Goal: Task Accomplishment & Management: Manage account settings

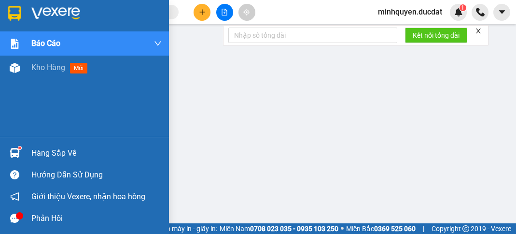
click at [46, 71] on span "Kho hàng" at bounding box center [48, 67] width 34 height 9
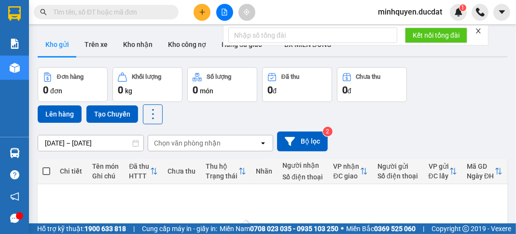
click at [199, 14] on icon "plus" at bounding box center [202, 12] width 7 height 7
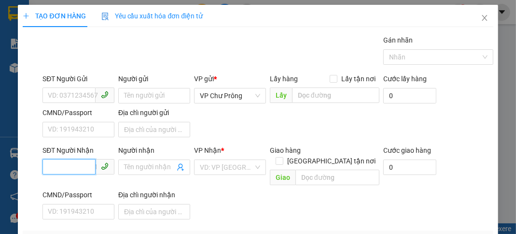
click at [83, 164] on input "SĐT Người Nhận" at bounding box center [69, 166] width 53 height 15
click at [90, 187] on div "02366272499" at bounding box center [77, 185] width 59 height 11
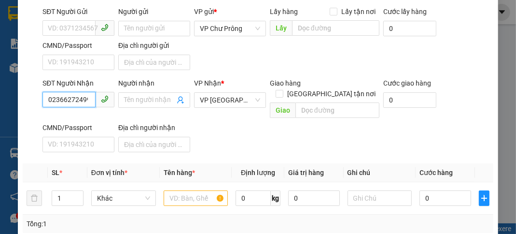
scroll to position [115, 0]
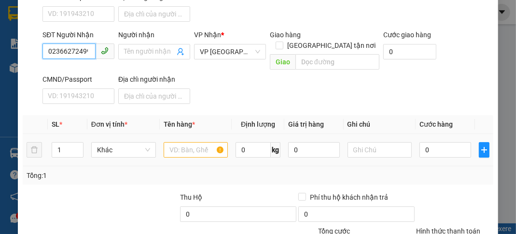
type input "02366272499"
click at [170, 142] on input "text" at bounding box center [196, 149] width 65 height 15
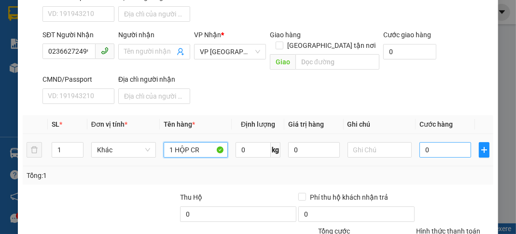
type input "1 HỘP CR"
click at [449, 142] on input "0" at bounding box center [445, 149] width 51 height 15
type input "3"
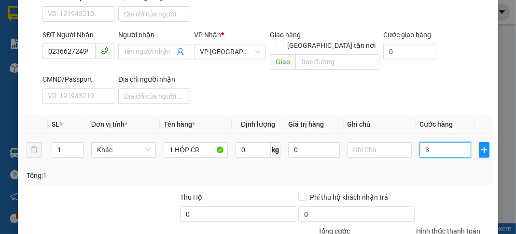
type input "30"
type input "300"
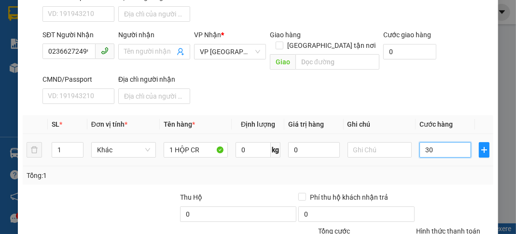
type input "300"
type input "3.000"
type input "30.000"
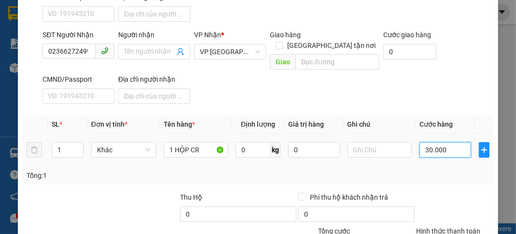
type input "30.000"
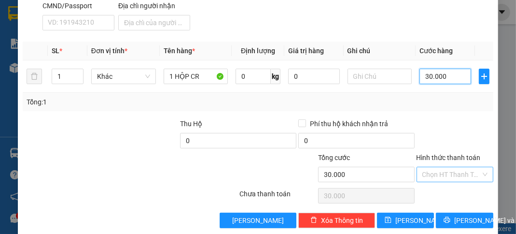
type input "30.000"
click at [445, 167] on input "Hình thức thanh toán" at bounding box center [452, 174] width 58 height 14
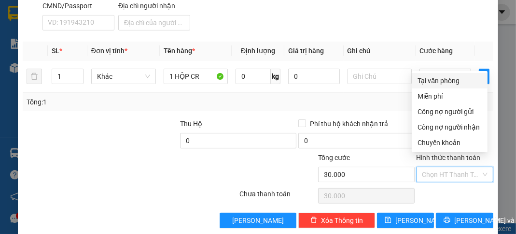
click at [448, 83] on div "Tại văn phòng" at bounding box center [450, 80] width 64 height 11
type input "0"
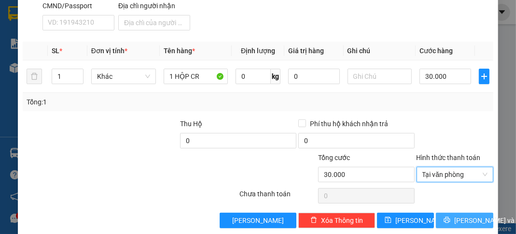
click at [458, 215] on span "[PERSON_NAME] và In" at bounding box center [489, 220] width 68 height 11
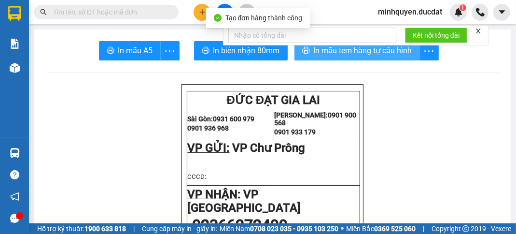
click at [383, 57] on button "In mẫu tem hàng tự cấu hình" at bounding box center [358, 50] width 126 height 19
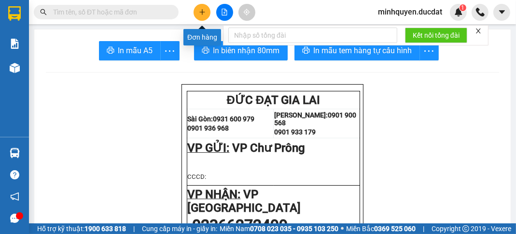
click at [205, 8] on button at bounding box center [202, 12] width 17 height 17
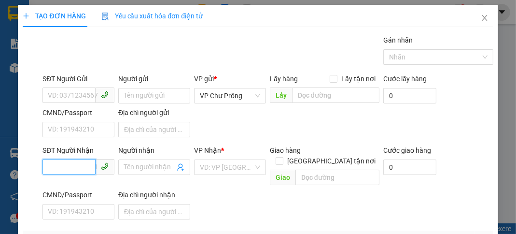
click at [82, 162] on input "SĐT Người Nhận" at bounding box center [69, 166] width 53 height 15
type input "0349575323"
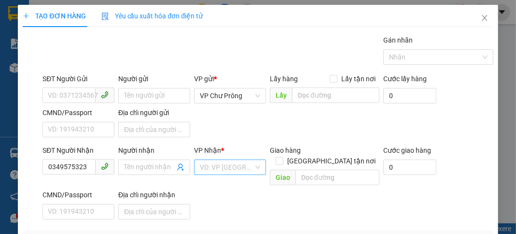
click at [216, 166] on input "search" at bounding box center [227, 167] width 54 height 14
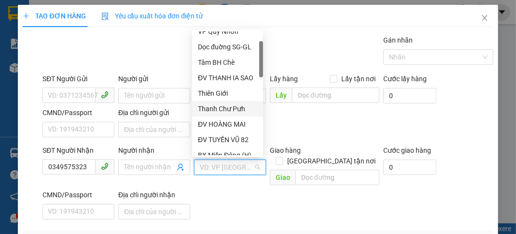
scroll to position [77, 0]
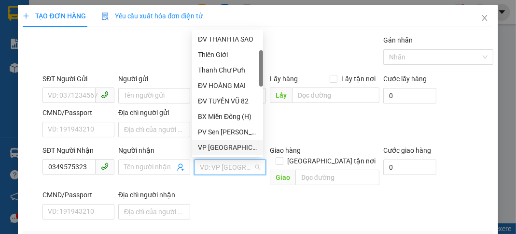
click at [227, 144] on div "VP [GEOGRAPHIC_DATA]" at bounding box center [227, 147] width 59 height 11
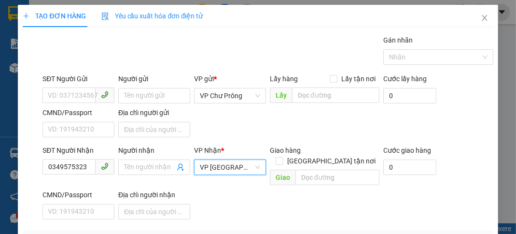
scroll to position [115, 0]
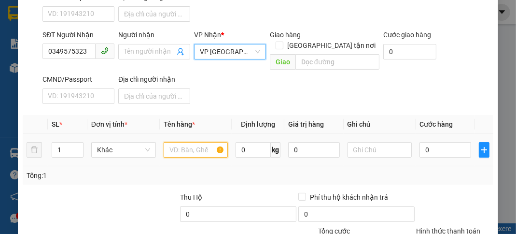
click at [190, 142] on input "text" at bounding box center [196, 149] width 65 height 15
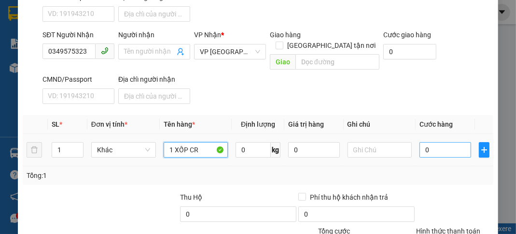
type input "1 XỐP CR"
click at [444, 142] on input "0" at bounding box center [445, 149] width 51 height 15
type input "8"
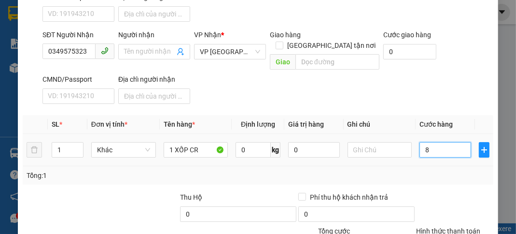
type input "80"
type input "800"
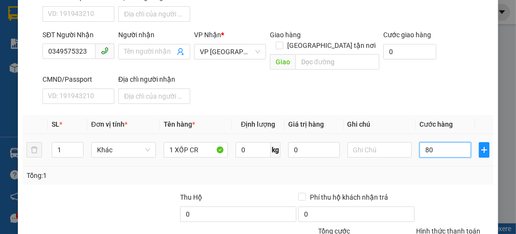
type input "800"
type input "8.000"
type input "80.000"
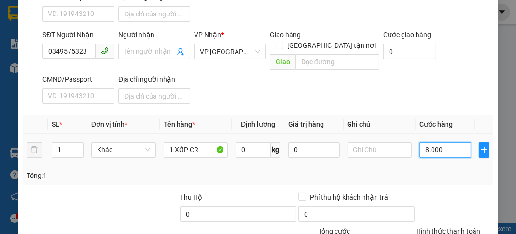
type input "80.000"
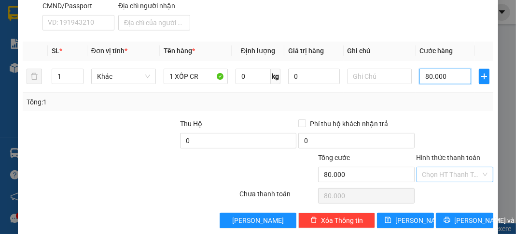
type input "80.000"
click at [448, 167] on input "Hình thức thanh toán" at bounding box center [452, 174] width 58 height 14
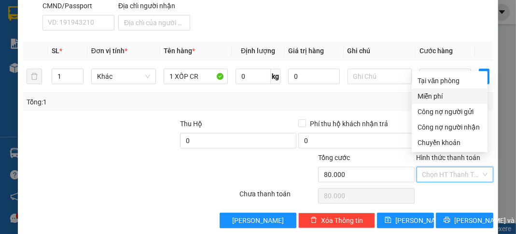
click at [447, 88] on div "Miễn phí" at bounding box center [450, 95] width 76 height 15
type input "0"
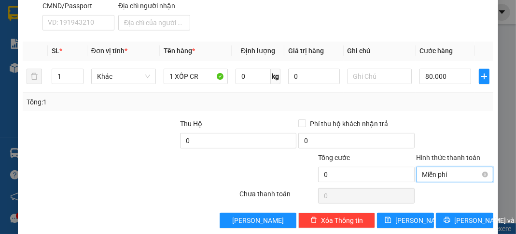
click at [433, 167] on span "Miễn phí" at bounding box center [455, 174] width 65 height 14
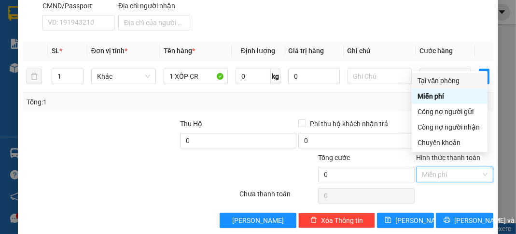
click at [459, 84] on div "Tại văn phòng" at bounding box center [450, 80] width 64 height 11
type input "80.000"
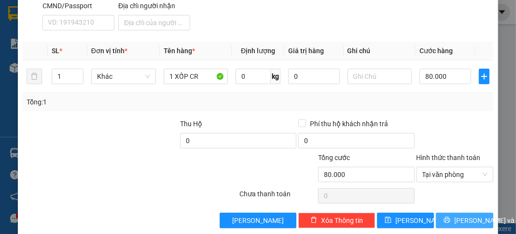
click at [460, 215] on span "[PERSON_NAME] và In" at bounding box center [489, 220] width 68 height 11
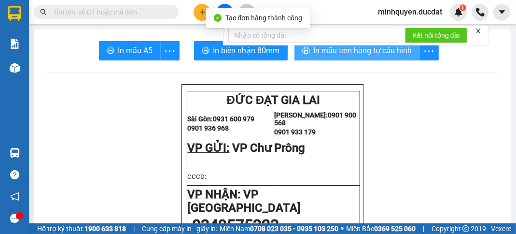
click at [398, 49] on span "In mẫu tem hàng tự cấu hình" at bounding box center [363, 50] width 99 height 12
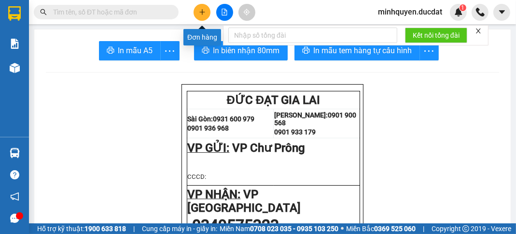
click at [199, 10] on icon "plus" at bounding box center [202, 12] width 7 height 7
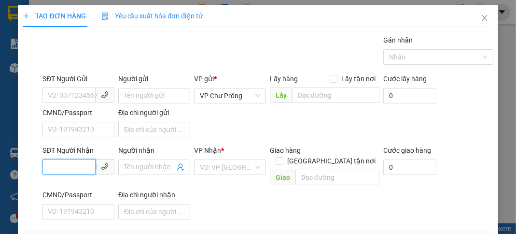
click at [60, 169] on input "SĐT Người Nhận" at bounding box center [69, 166] width 53 height 15
click at [89, 183] on div "0977480174 - CÚC" at bounding box center [77, 185] width 59 height 11
type input "0977480174"
type input "CÚC"
type input "SÔNG VỆ"
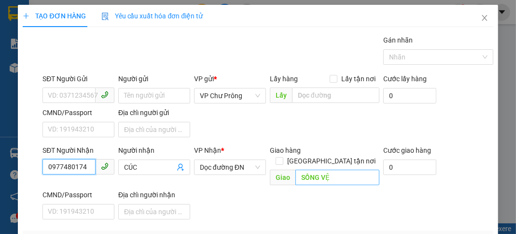
type input "0977480174"
click at [348, 170] on input "SÔNG VỆ" at bounding box center [338, 177] width 84 height 15
click at [261, 182] on div "SĐT Người Nhận 0977480174 Người nhận CÚC VP Nhận * Dọc đường ĐN Giao hàng [GEOG…" at bounding box center [268, 184] width 455 height 78
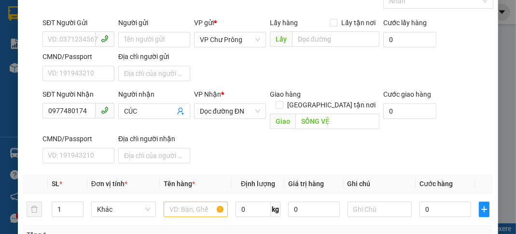
scroll to position [115, 0]
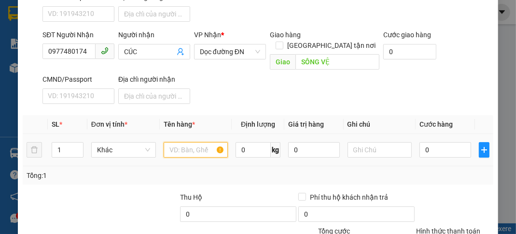
click at [192, 142] on input "text" at bounding box center [196, 149] width 65 height 15
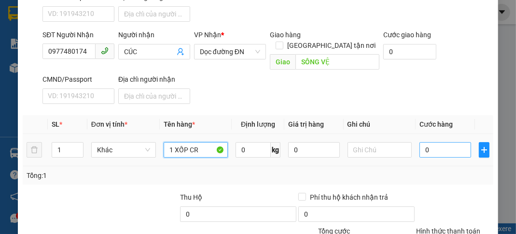
type input "1 XỐP CR"
click at [454, 142] on input "0" at bounding box center [445, 149] width 51 height 15
type input "1"
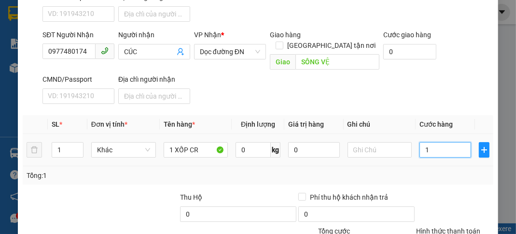
type input "12"
type input "120"
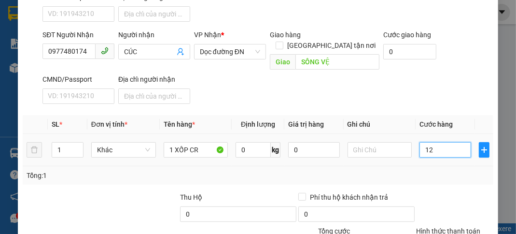
type input "120"
type input "1.200"
type input "12.000"
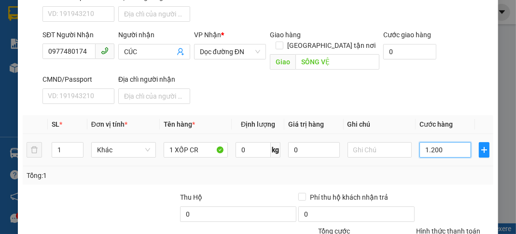
type input "12.000"
type input "120.000"
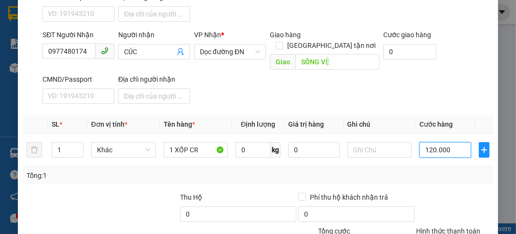
type input "120.000"
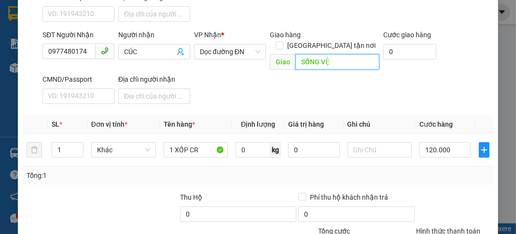
click at [347, 54] on input "SÔNG VỆ" at bounding box center [338, 61] width 84 height 15
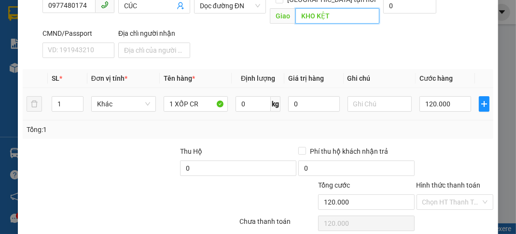
scroll to position [189, 0]
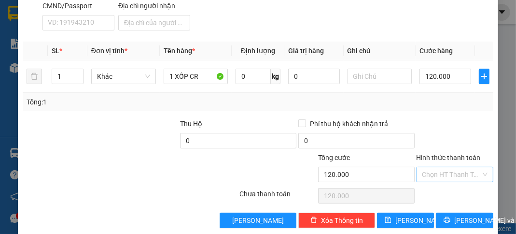
type input "KHO KỆT"
click at [451, 167] on input "Hình thức thanh toán" at bounding box center [452, 174] width 58 height 14
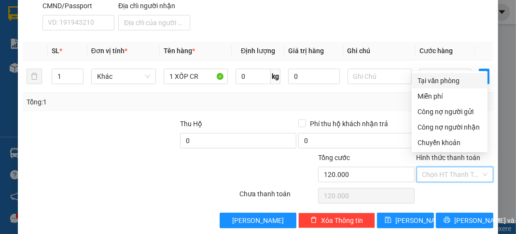
click at [448, 79] on div "Tại văn phòng" at bounding box center [450, 80] width 64 height 11
type input "0"
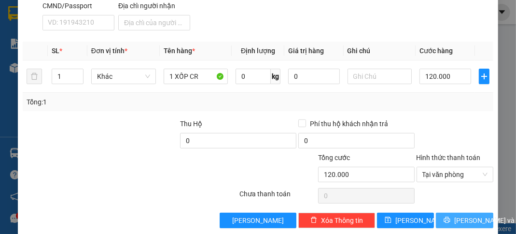
click at [471, 215] on span "[PERSON_NAME] và In" at bounding box center [489, 220] width 68 height 11
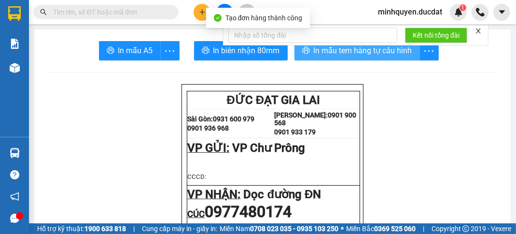
click at [395, 52] on span "In mẫu tem hàng tự cấu hình" at bounding box center [363, 50] width 99 height 12
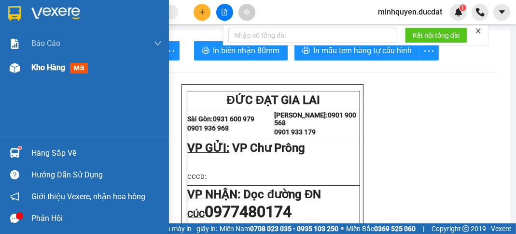
click at [29, 65] on div "Kho hàng mới" at bounding box center [84, 68] width 169 height 24
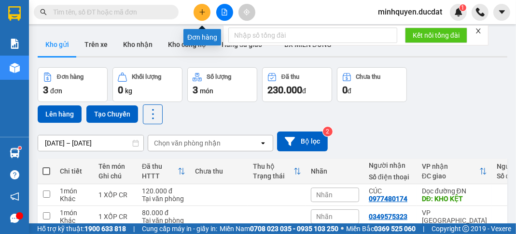
click at [206, 12] on button at bounding box center [202, 12] width 17 height 17
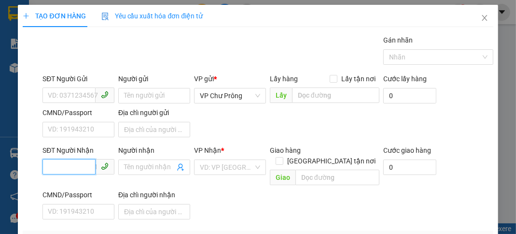
click at [71, 167] on input "SĐT Người Nhận" at bounding box center [69, 166] width 53 height 15
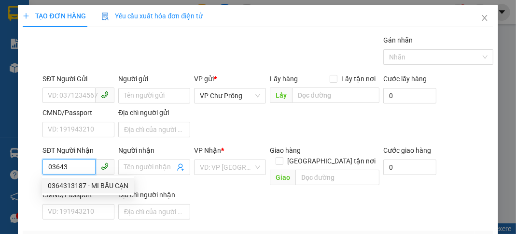
click at [107, 183] on div "0364313187 - MI BẦU CẠN" at bounding box center [88, 185] width 81 height 11
type input "0364313187"
type input "MI BẦU CẠN"
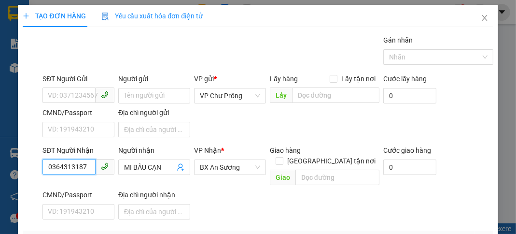
scroll to position [115, 0]
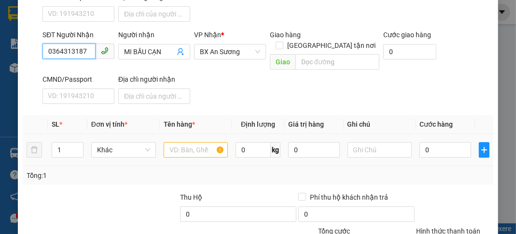
type input "0364313187"
click at [194, 142] on input "text" at bounding box center [196, 149] width 65 height 15
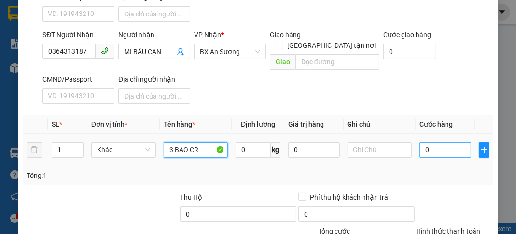
type input "3 BAO CR"
click at [445, 142] on input "0" at bounding box center [445, 149] width 51 height 15
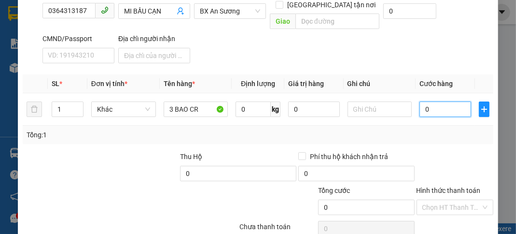
scroll to position [189, 0]
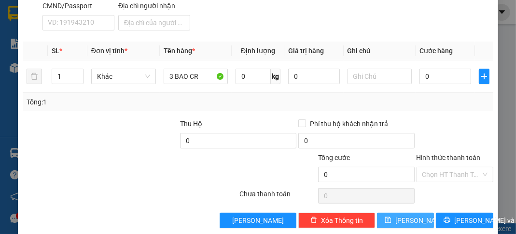
click at [416, 213] on button "[PERSON_NAME]" at bounding box center [405, 220] width 57 height 15
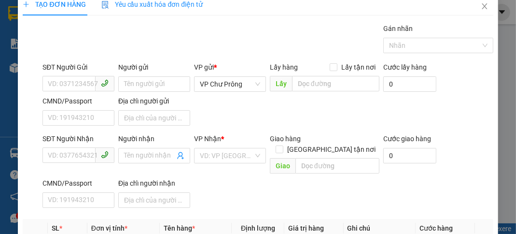
scroll to position [0, 0]
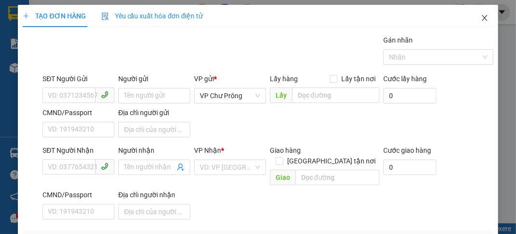
click at [481, 19] on icon "close" at bounding box center [485, 18] width 8 height 8
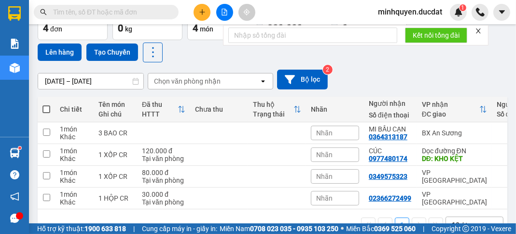
scroll to position [77, 0]
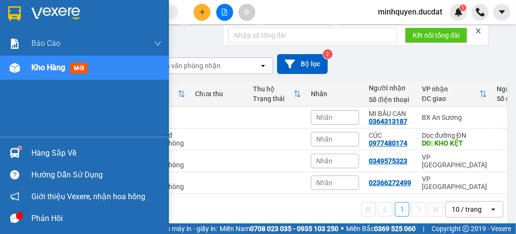
click at [52, 70] on span "Kho hàng" at bounding box center [48, 67] width 34 height 9
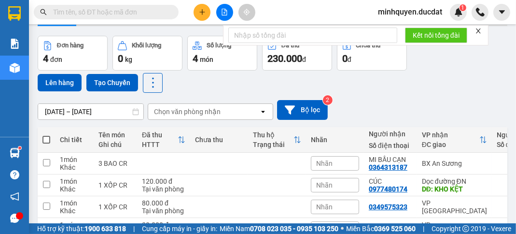
scroll to position [0, 0]
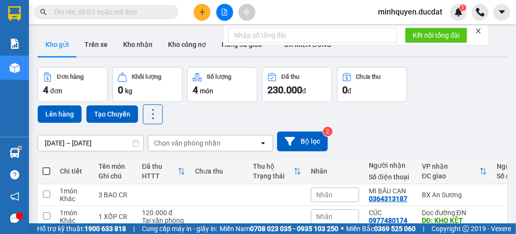
click at [458, 80] on div "Đơn hàng 4 đơn Khối lượng 0 kg Số lượng 4 món Đã thu 230.000 đ Chưa thu 0 đ Lên…" at bounding box center [273, 95] width 470 height 57
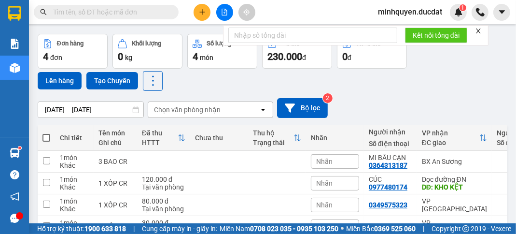
scroll to position [91, 0]
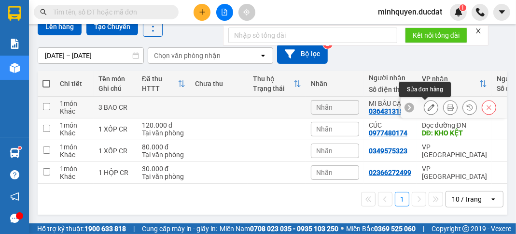
click at [428, 105] on icon at bounding box center [431, 107] width 7 height 7
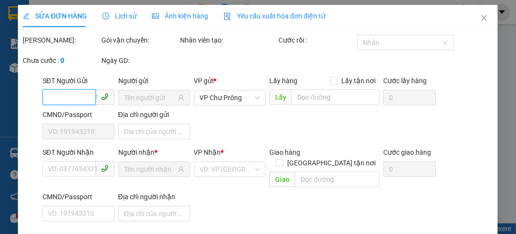
type input "0364313187"
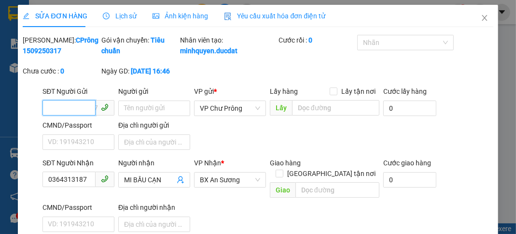
scroll to position [77, 0]
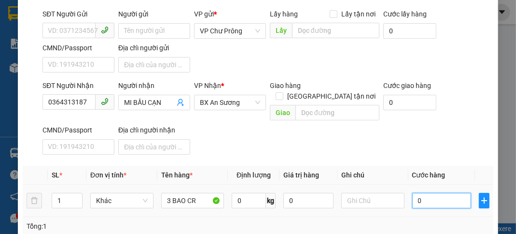
click at [420, 197] on input "0" at bounding box center [442, 200] width 59 height 15
type input "3"
type input "33"
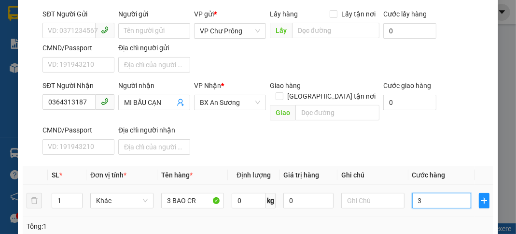
type input "33"
type input "330"
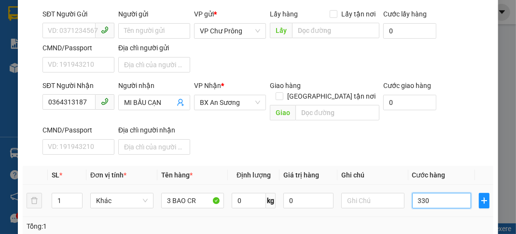
type input "3.300"
type input "33.000"
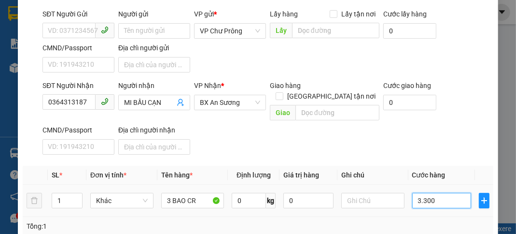
type input "33.000"
type input "330.000"
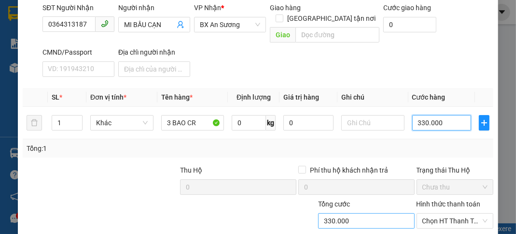
scroll to position [213, 0]
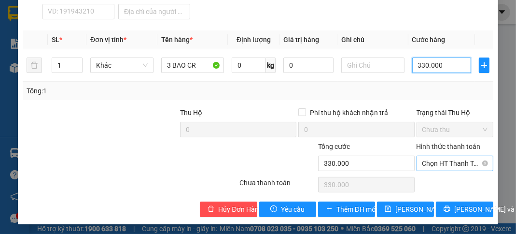
click at [453, 162] on span "Chọn HT Thanh Toán" at bounding box center [455, 163] width 65 height 14
type input "330.000"
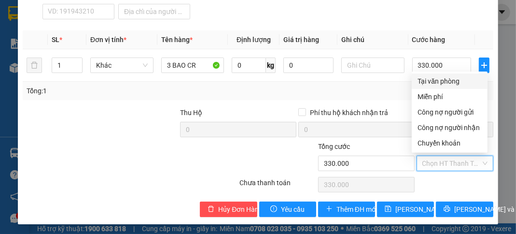
click at [454, 82] on div "Tại văn phòng" at bounding box center [450, 81] width 64 height 11
type input "0"
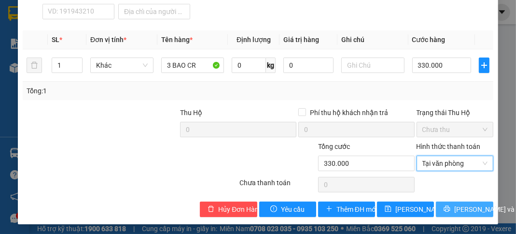
click at [473, 205] on span "[PERSON_NAME] và In" at bounding box center [489, 209] width 68 height 11
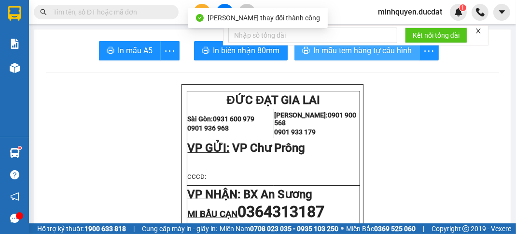
click at [387, 53] on span "In mẫu tem hàng tự cấu hình" at bounding box center [363, 50] width 99 height 12
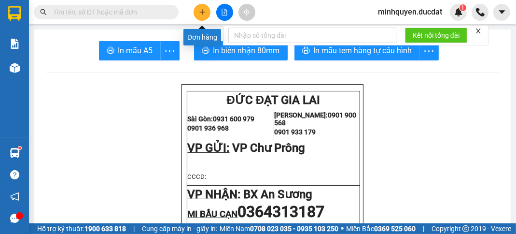
click at [203, 11] on icon "plus" at bounding box center [202, 12] width 7 height 7
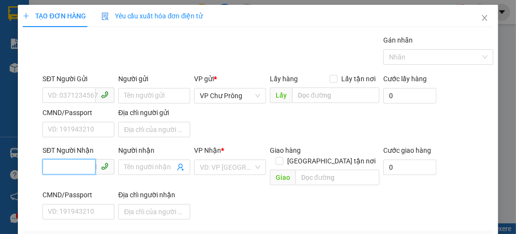
click at [67, 170] on input "SĐT Người Nhận" at bounding box center [69, 166] width 53 height 15
click at [82, 182] on div "0981056566" at bounding box center [77, 185] width 59 height 11
type input "0981056566"
type input "ĐỒNG XOÀI"
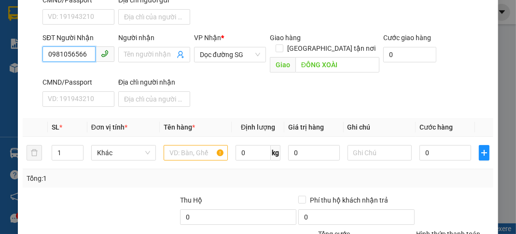
scroll to position [115, 0]
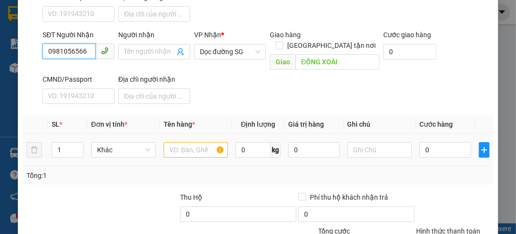
type input "0981056566"
click at [190, 142] on input "text" at bounding box center [196, 149] width 65 height 15
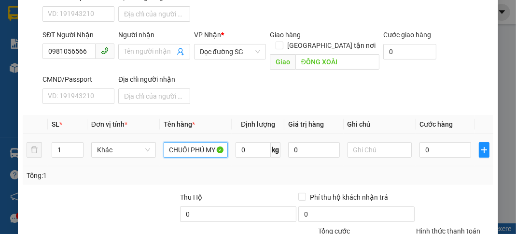
scroll to position [0, 5]
type input "CHUỐI PHÚ MY CR"
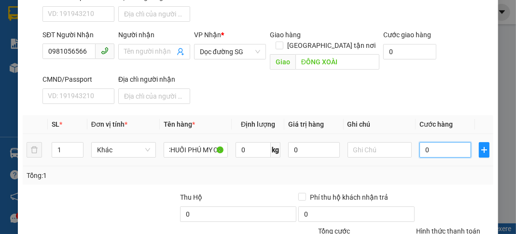
click at [454, 142] on input "0" at bounding box center [445, 149] width 51 height 15
type input "3"
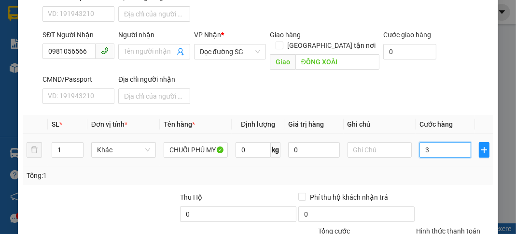
type input "39"
type input "390"
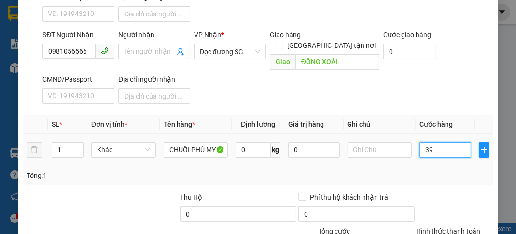
type input "390"
type input "3.900"
type input "39.000"
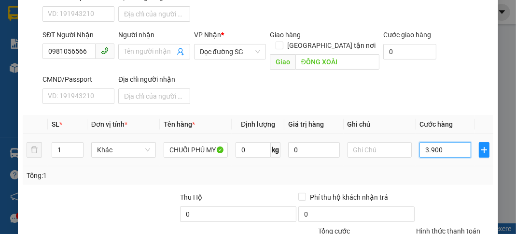
type input "39.000"
type input "390.000"
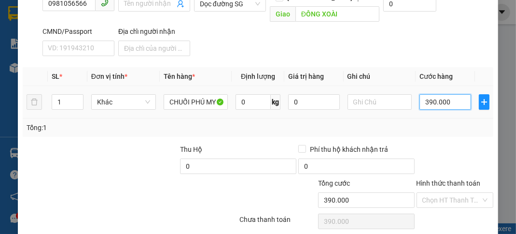
scroll to position [189, 0]
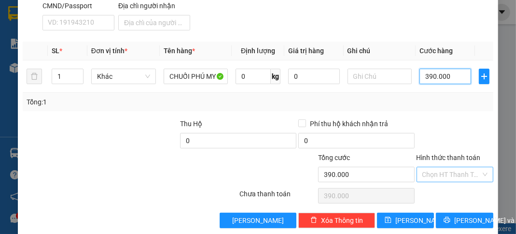
type input "390.000"
click at [447, 167] on input "Hình thức thanh toán" at bounding box center [452, 174] width 58 height 14
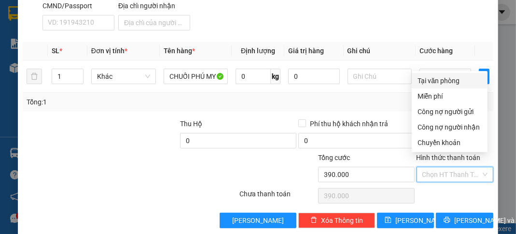
click at [445, 82] on div "Tại văn phòng" at bounding box center [450, 80] width 64 height 11
type input "0"
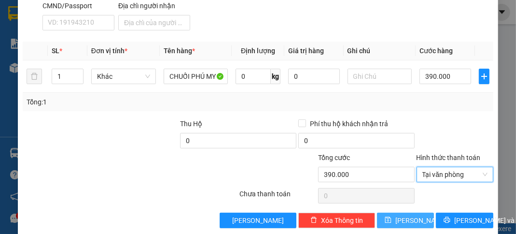
click at [392, 217] on icon "save" at bounding box center [389, 220] width 6 height 6
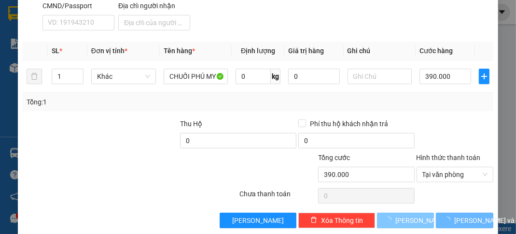
type input "0"
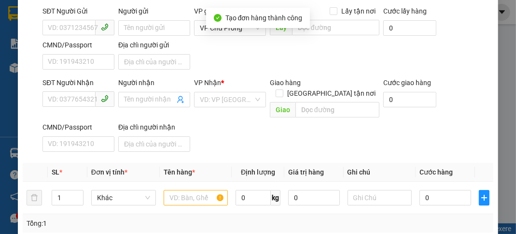
scroll to position [0, 0]
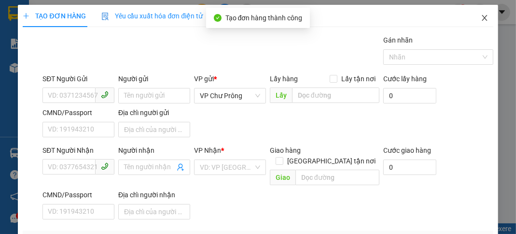
click at [482, 21] on icon "close" at bounding box center [485, 18] width 8 height 8
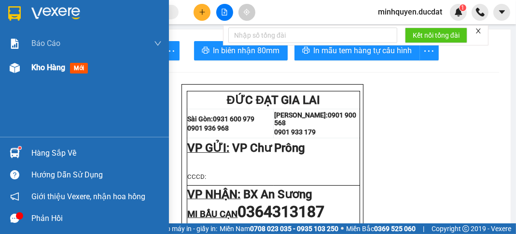
click at [55, 66] on span "Kho hàng" at bounding box center [48, 67] width 34 height 9
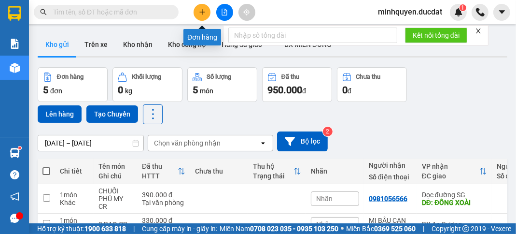
click at [201, 13] on icon "plus" at bounding box center [202, 12] width 7 height 7
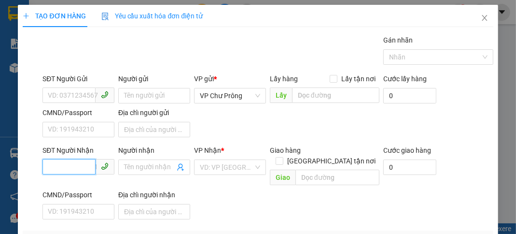
click at [74, 166] on input "SĐT Người Nhận" at bounding box center [69, 166] width 53 height 15
type input "0908988985"
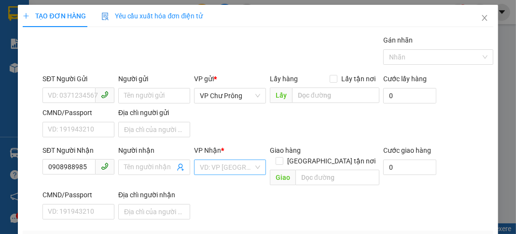
click at [227, 169] on input "search" at bounding box center [227, 167] width 54 height 14
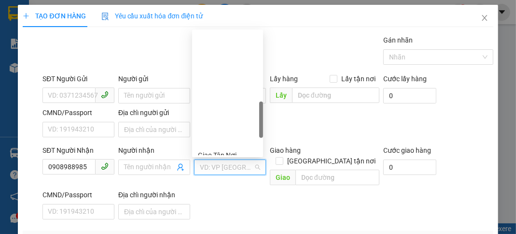
scroll to position [310, 0]
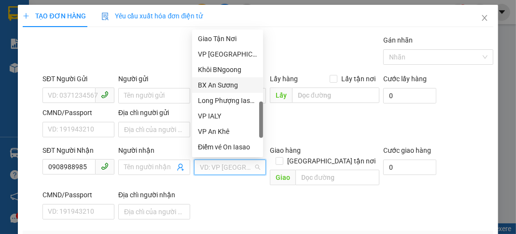
click at [241, 83] on div "BX An Sương" at bounding box center [227, 85] width 59 height 11
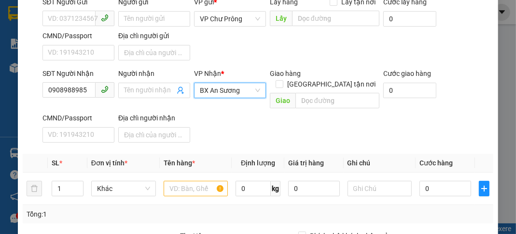
scroll to position [77, 0]
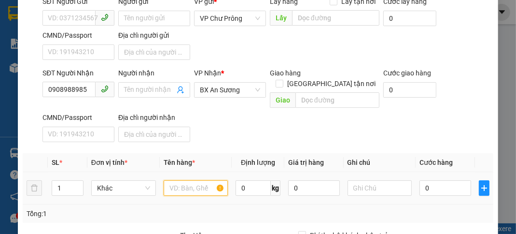
click at [190, 180] on input "text" at bounding box center [196, 187] width 65 height 15
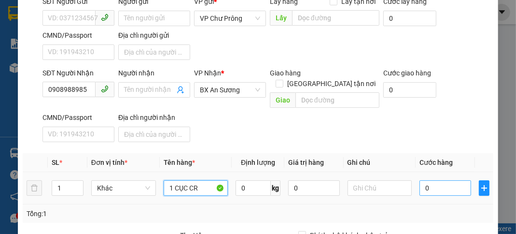
type input "1 CỤC CR"
click at [435, 180] on input "0" at bounding box center [445, 187] width 51 height 15
type input "3"
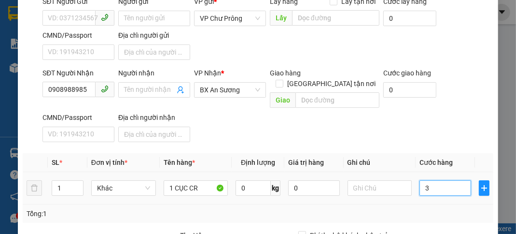
type input "30"
type input "300"
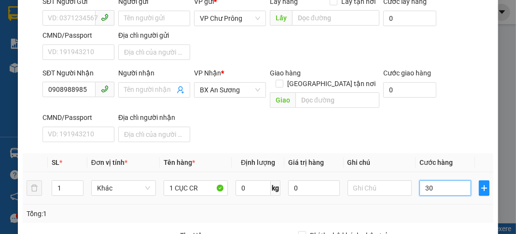
type input "300"
type input "3.000"
type input "30.000"
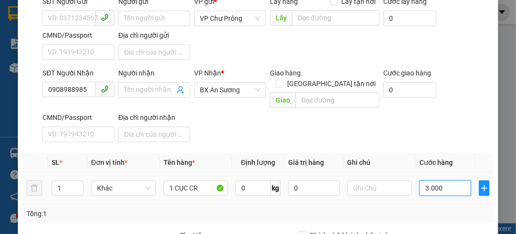
type input "30.000"
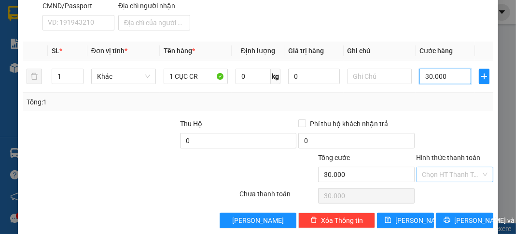
type input "30.000"
click at [440, 167] on input "Hình thức thanh toán" at bounding box center [452, 174] width 58 height 14
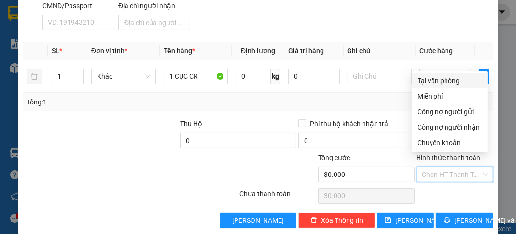
click at [460, 81] on div "Tại văn phòng" at bounding box center [450, 80] width 64 height 11
type input "0"
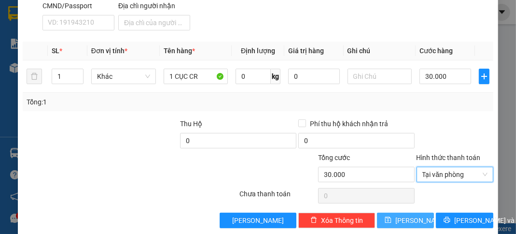
click at [412, 215] on span "[PERSON_NAME]" at bounding box center [422, 220] width 52 height 11
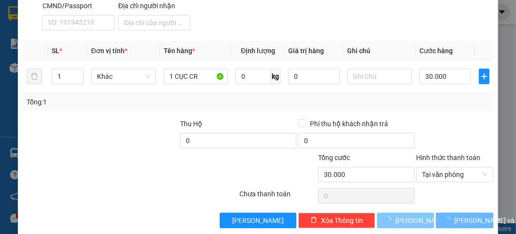
type input "0"
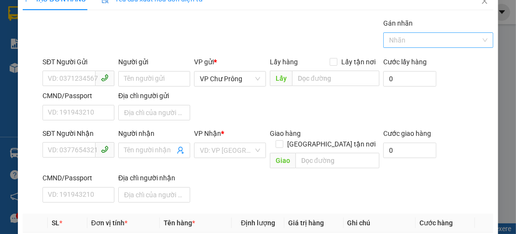
scroll to position [0, 0]
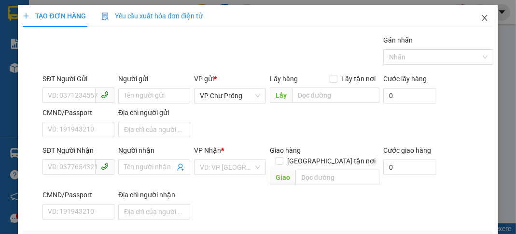
click at [482, 14] on icon "close" at bounding box center [485, 18] width 8 height 8
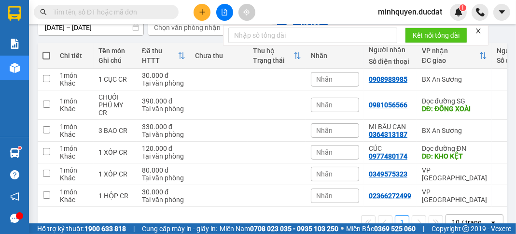
scroll to position [115, 0]
click at [186, 81] on td "30.000 đ Tại văn phòng" at bounding box center [163, 80] width 53 height 22
checkbox input "true"
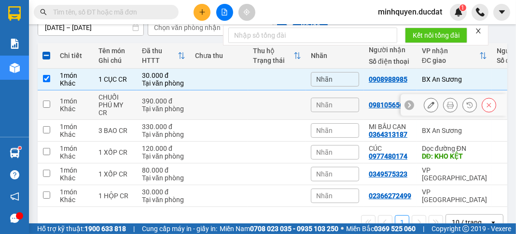
click at [186, 101] on td "390.000 đ Tại văn phòng" at bounding box center [163, 104] width 53 height 29
checkbox input "true"
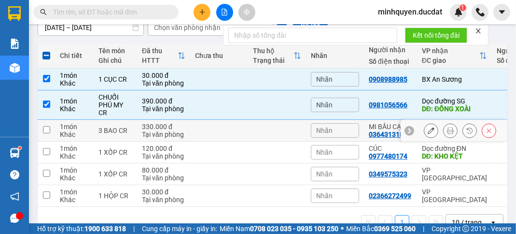
click at [207, 134] on td at bounding box center [219, 131] width 58 height 22
checkbox input "true"
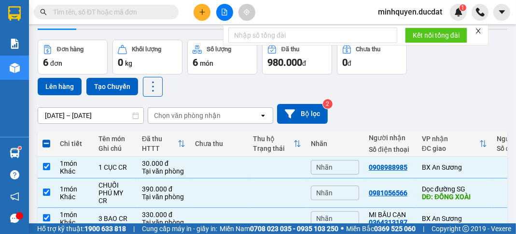
scroll to position [27, 0]
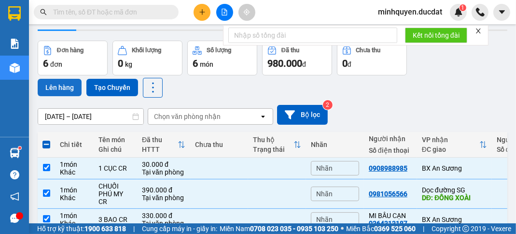
click at [68, 92] on button "Lên hàng" at bounding box center [60, 87] width 44 height 17
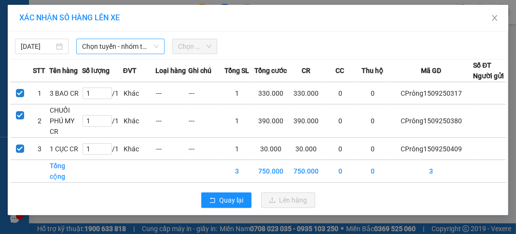
click at [118, 45] on span "Chọn tuyến - nhóm tuyến" at bounding box center [120, 46] width 77 height 14
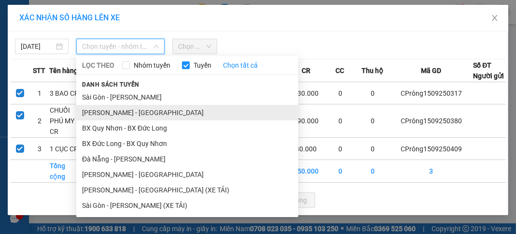
click at [126, 106] on li "[PERSON_NAME] - [GEOGRAPHIC_DATA]" at bounding box center [187, 112] width 222 height 15
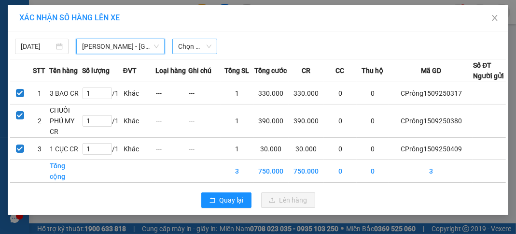
click at [205, 47] on span "Chọn chuyến" at bounding box center [194, 46] width 33 height 14
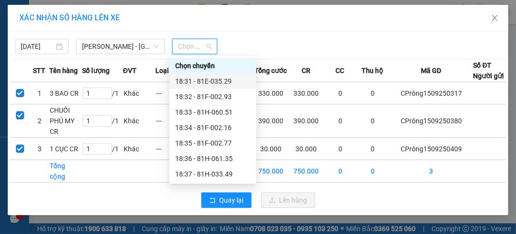
click at [204, 76] on div "18:31 - 81E-035.29" at bounding box center [212, 81] width 75 height 11
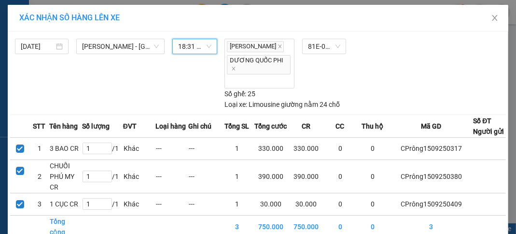
scroll to position [64, 0]
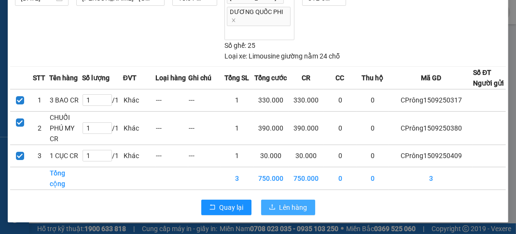
click at [284, 207] on span "Lên hàng" at bounding box center [294, 207] width 28 height 11
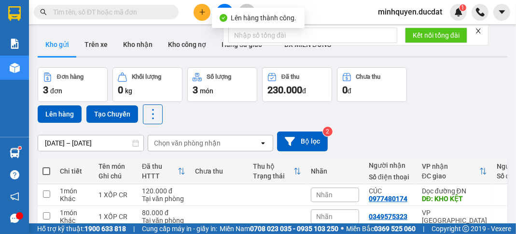
scroll to position [69, 0]
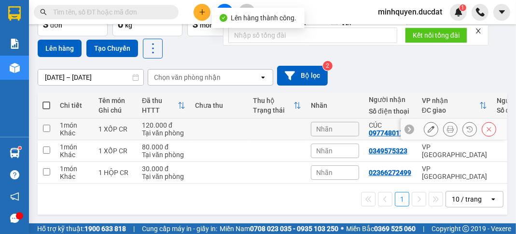
click at [152, 124] on div "120.000 đ" at bounding box center [163, 125] width 43 height 8
checkbox input "true"
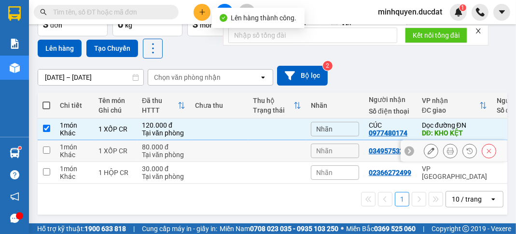
click at [147, 144] on div "80.000 đ" at bounding box center [163, 147] width 43 height 8
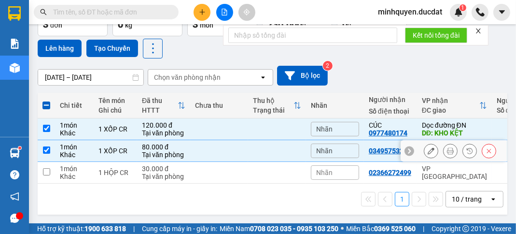
click at [262, 141] on td at bounding box center [277, 151] width 58 height 22
checkbox input "false"
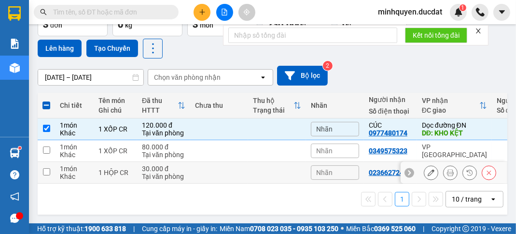
click at [170, 172] on div "Tại văn phòng" at bounding box center [163, 176] width 43 height 8
checkbox input "true"
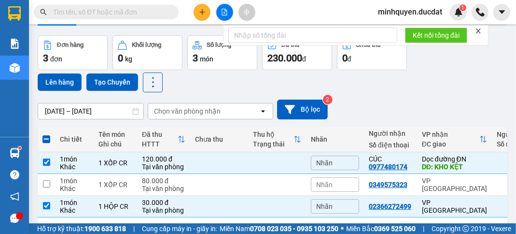
scroll to position [0, 0]
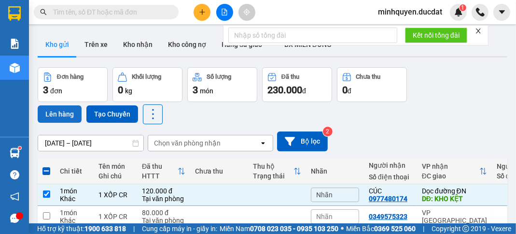
click at [59, 116] on button "Lên hàng" at bounding box center [60, 113] width 44 height 17
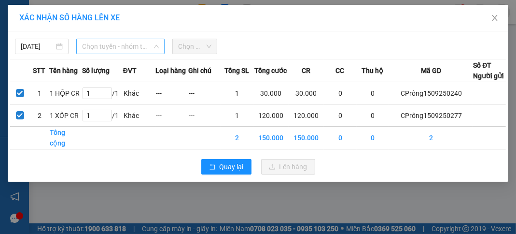
click at [141, 45] on span "Chọn tuyến - nhóm tuyến" at bounding box center [120, 46] width 77 height 14
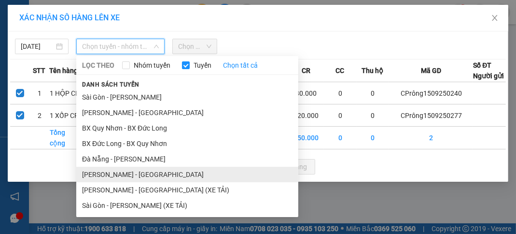
click at [142, 172] on li "[PERSON_NAME] - [GEOGRAPHIC_DATA]" at bounding box center [187, 174] width 222 height 15
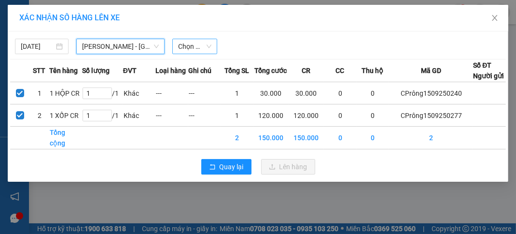
click at [195, 47] on span "Chọn chuyến" at bounding box center [194, 46] width 33 height 14
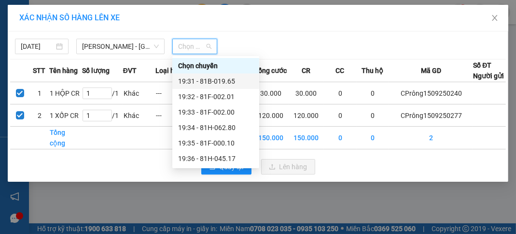
click at [228, 84] on div "19:31 - 81B-019.65" at bounding box center [215, 81] width 75 height 11
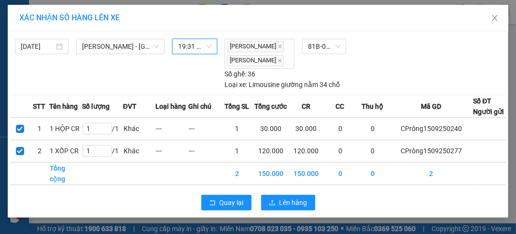
scroll to position [31, 0]
click at [288, 208] on span "Lên hàng" at bounding box center [294, 202] width 28 height 11
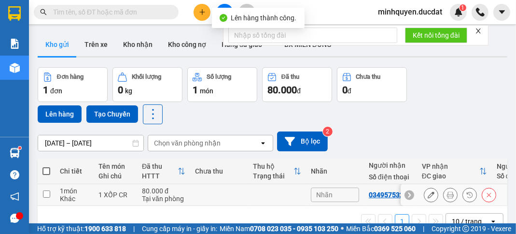
click at [51, 196] on td at bounding box center [46, 195] width 17 height 22
checkbox input "true"
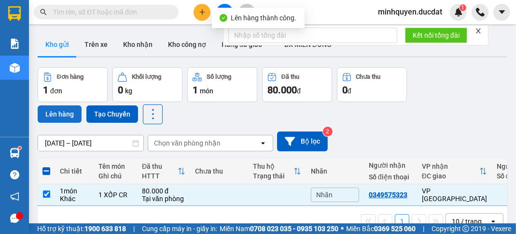
click at [58, 115] on button "Lên hàng" at bounding box center [60, 113] width 44 height 17
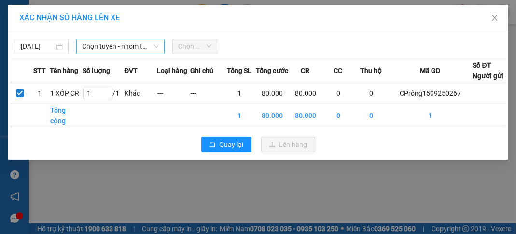
click at [125, 45] on span "Chọn tuyến - nhóm tuyến" at bounding box center [120, 46] width 77 height 14
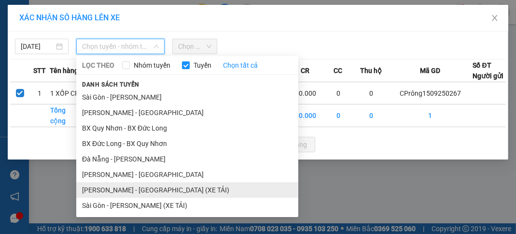
click at [151, 192] on li "[PERSON_NAME] - [GEOGRAPHIC_DATA] (XE TẢI)" at bounding box center [187, 189] width 222 height 15
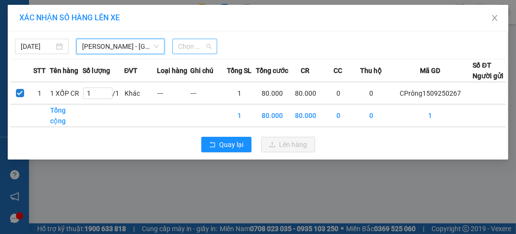
click at [192, 52] on span "Chọn chuyến" at bounding box center [194, 46] width 33 height 14
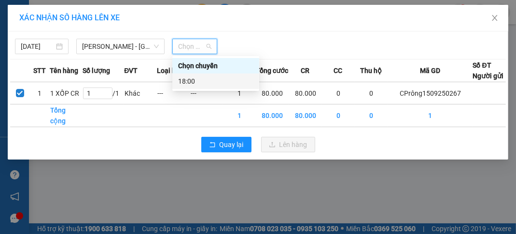
click at [221, 82] on div "18:00" at bounding box center [215, 81] width 75 height 11
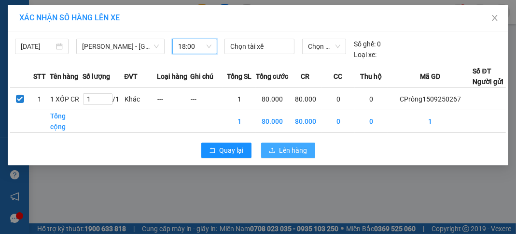
click at [288, 149] on span "Lên hàng" at bounding box center [294, 150] width 28 height 11
